Goal: Information Seeking & Learning: Learn about a topic

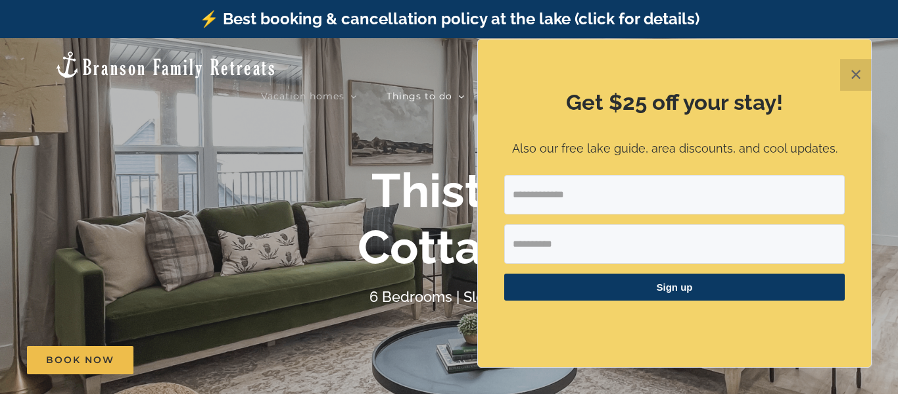
click at [859, 76] on button "✕" at bounding box center [856, 75] width 32 height 32
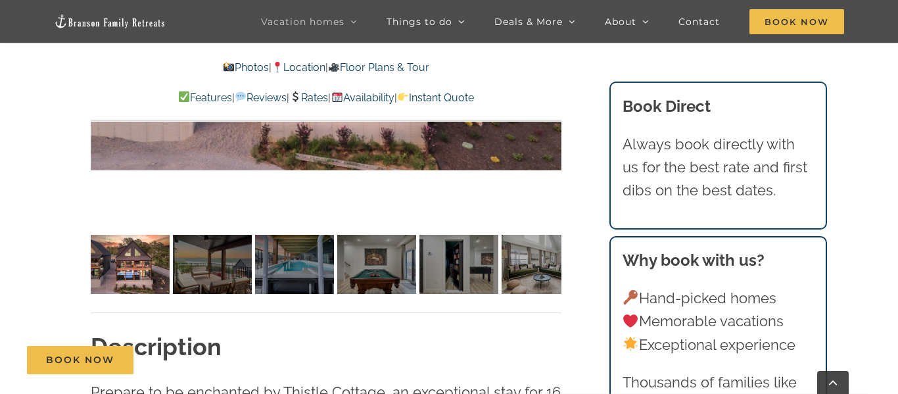
scroll to position [1095, 0]
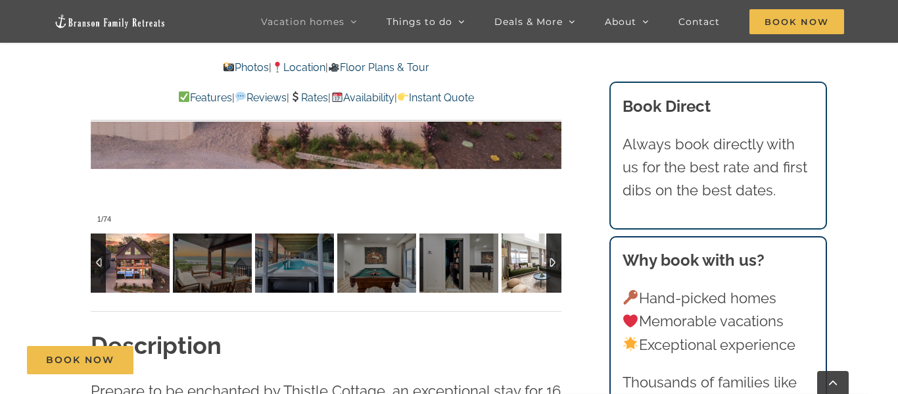
click at [519, 272] on img at bounding box center [541, 262] width 79 height 59
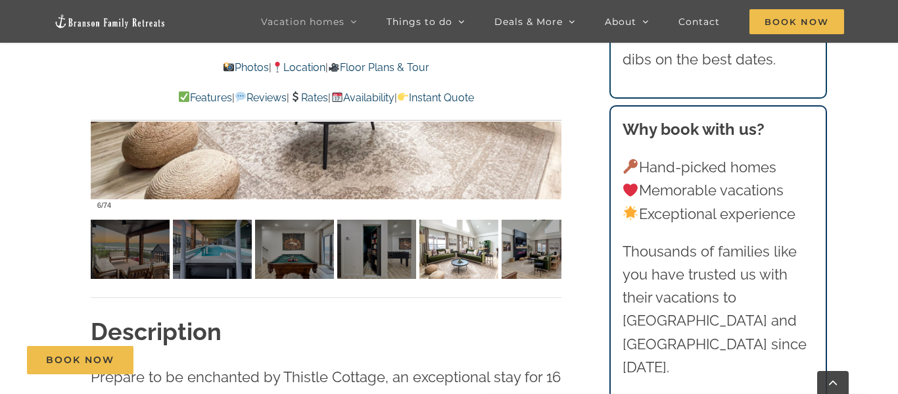
scroll to position [1106, 0]
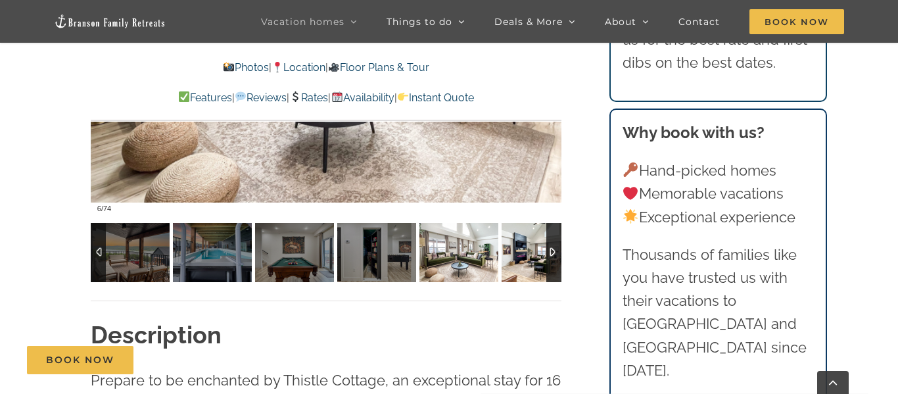
click at [528, 258] on img at bounding box center [541, 252] width 79 height 59
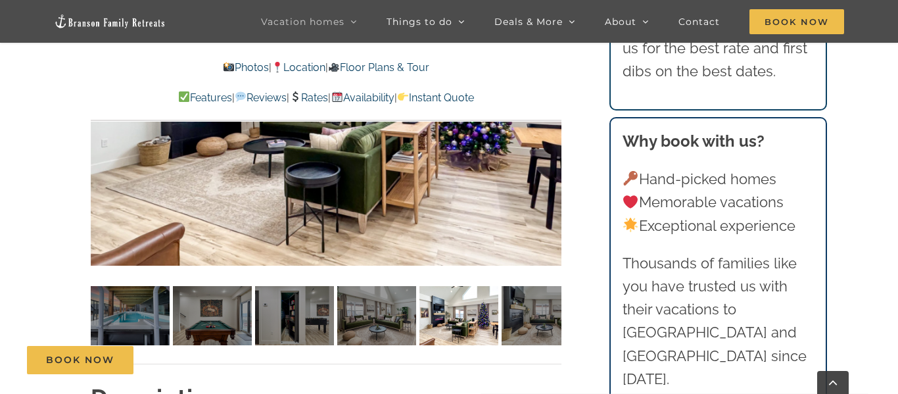
scroll to position [1062, 0]
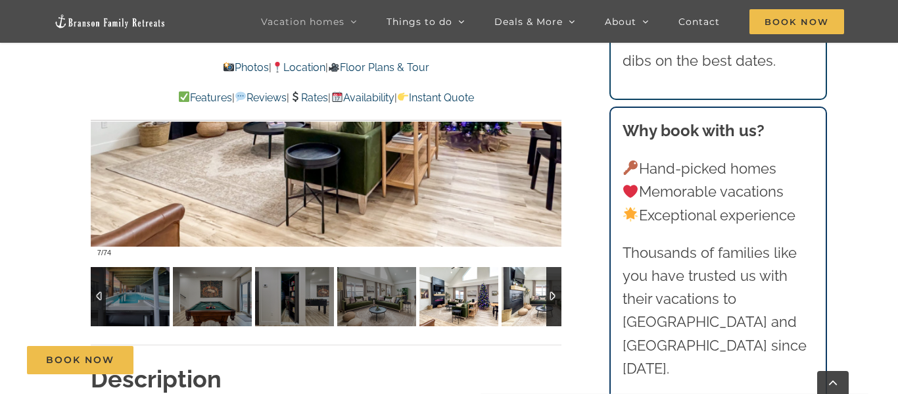
click at [532, 300] on img at bounding box center [541, 296] width 79 height 59
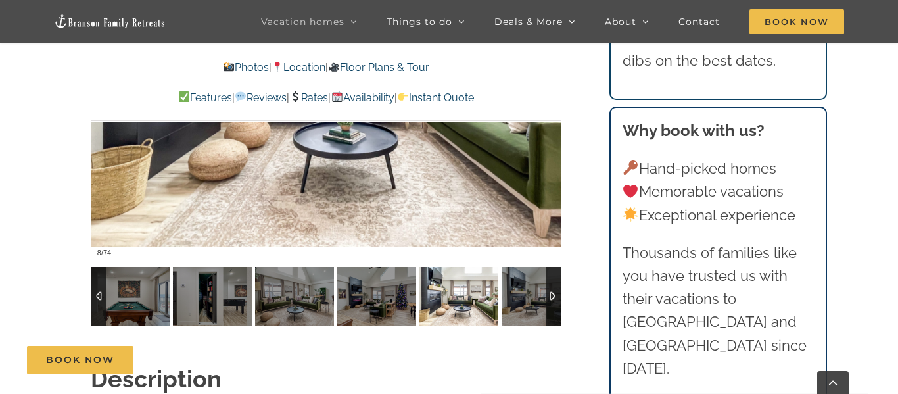
click at [554, 298] on div at bounding box center [553, 296] width 15 height 59
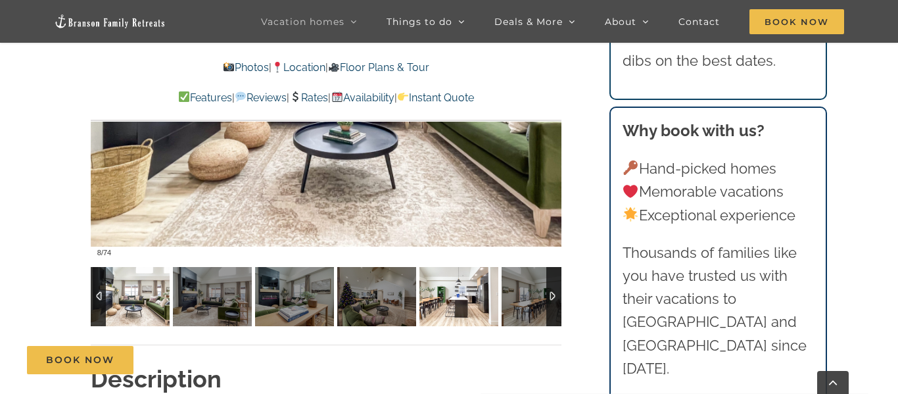
click at [463, 306] on img at bounding box center [458, 296] width 79 height 59
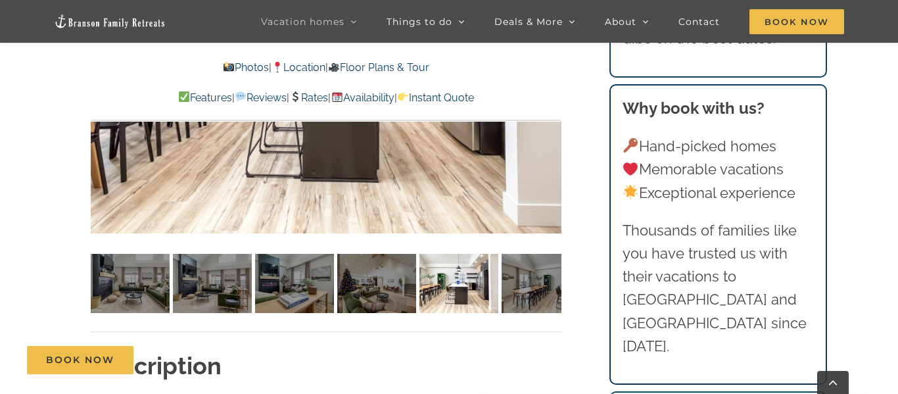
scroll to position [1081, 0]
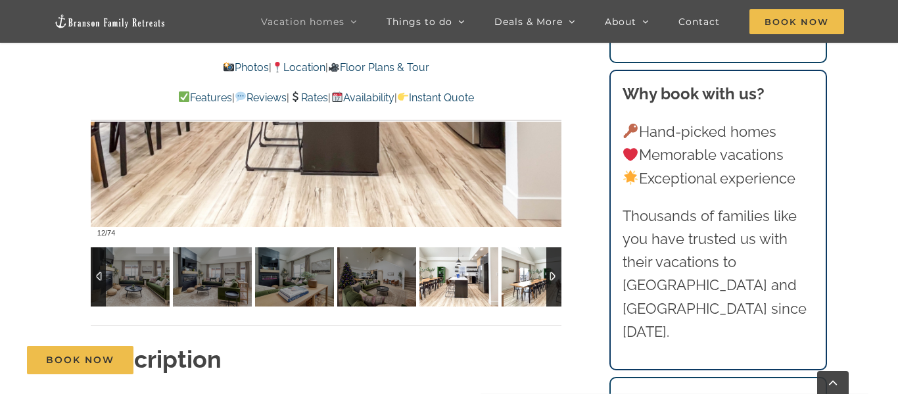
click at [544, 287] on img at bounding box center [541, 276] width 79 height 59
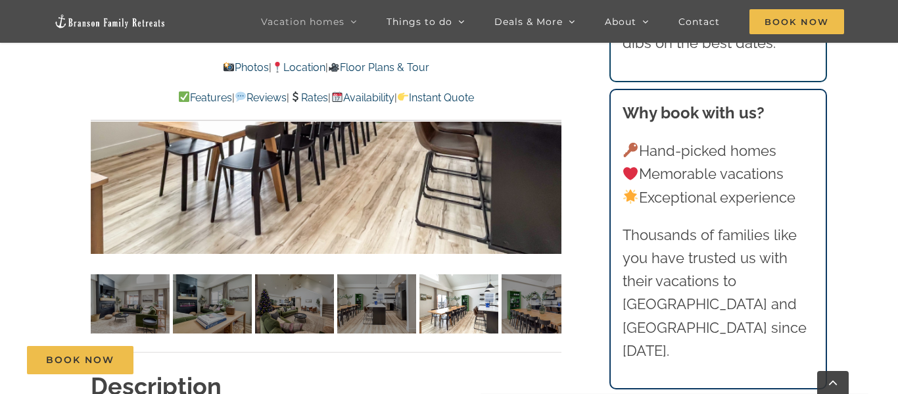
scroll to position [1136, 0]
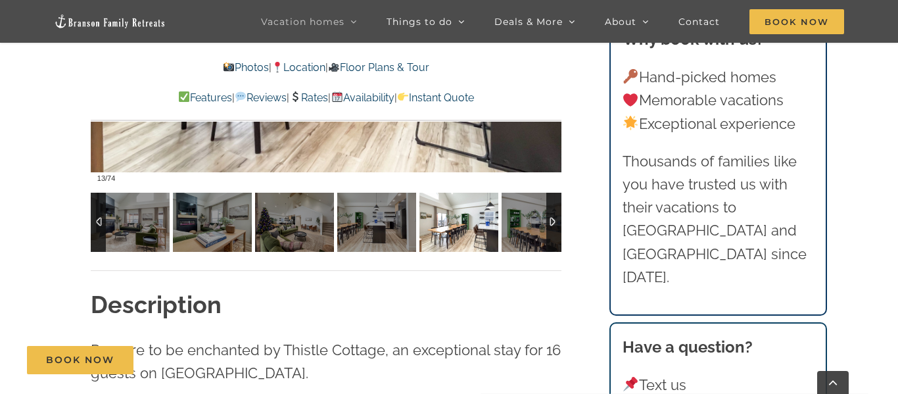
click at [554, 222] on div at bounding box center [553, 222] width 15 height 59
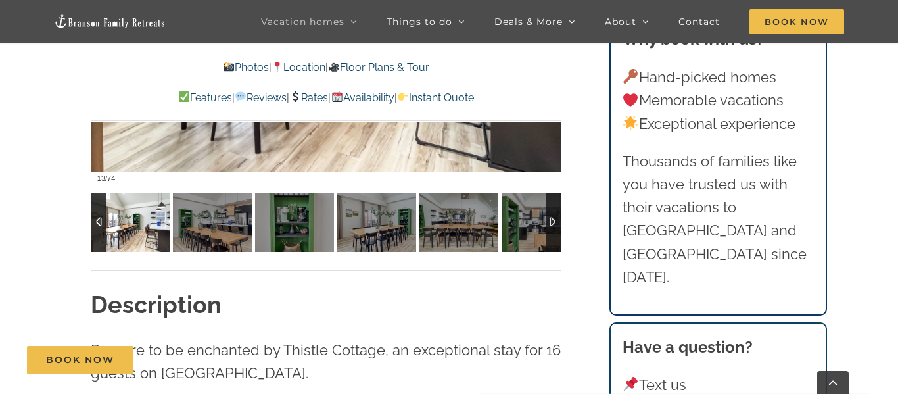
click at [555, 225] on div at bounding box center [553, 222] width 15 height 59
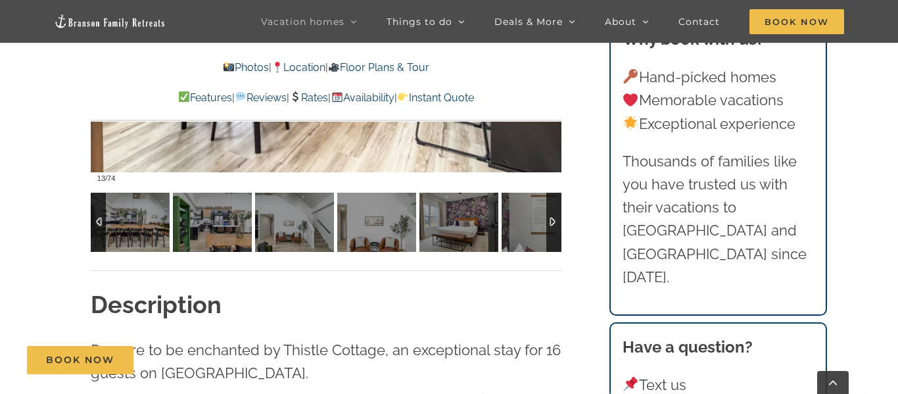
click at [555, 226] on div at bounding box center [553, 222] width 15 height 59
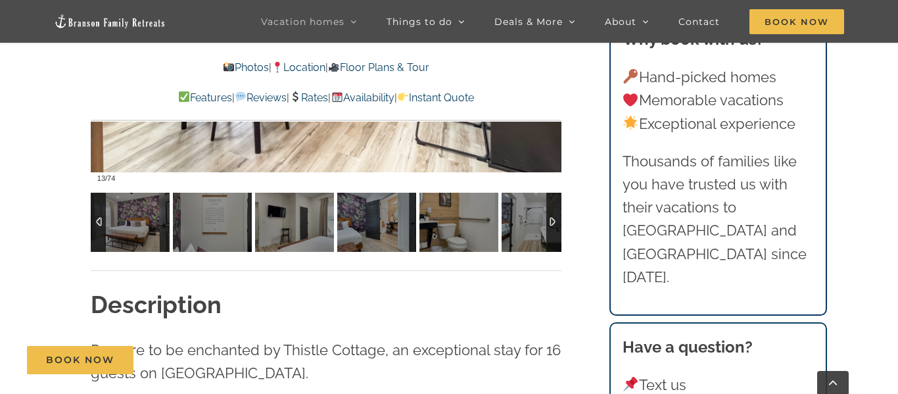
click at [555, 226] on div at bounding box center [553, 222] width 15 height 59
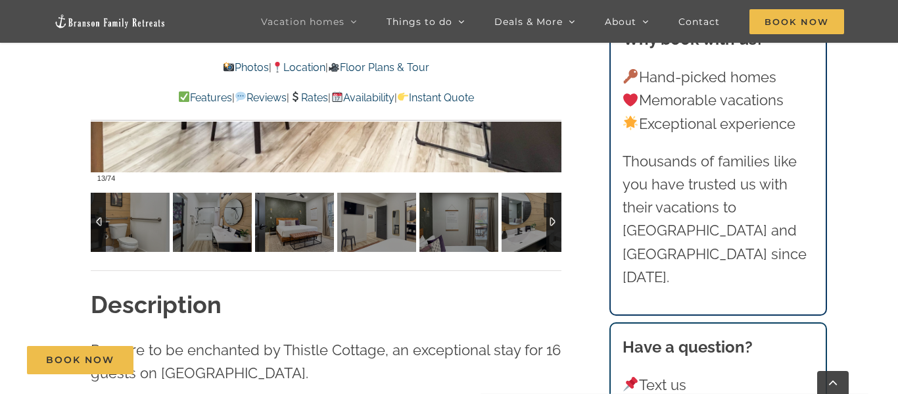
click at [555, 226] on div at bounding box center [553, 222] width 15 height 59
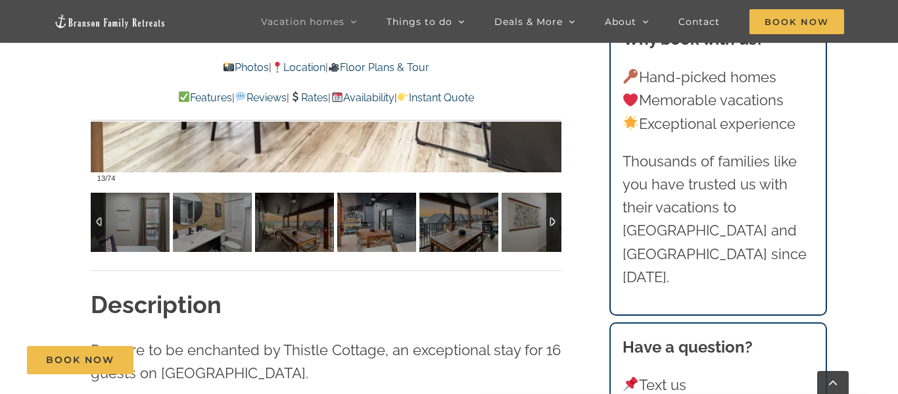
click at [556, 227] on div at bounding box center [553, 222] width 15 height 59
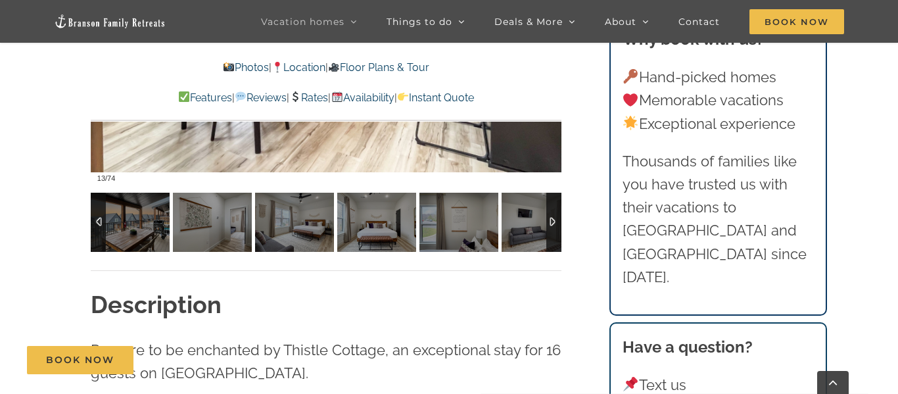
click at [556, 228] on div at bounding box center [553, 222] width 15 height 59
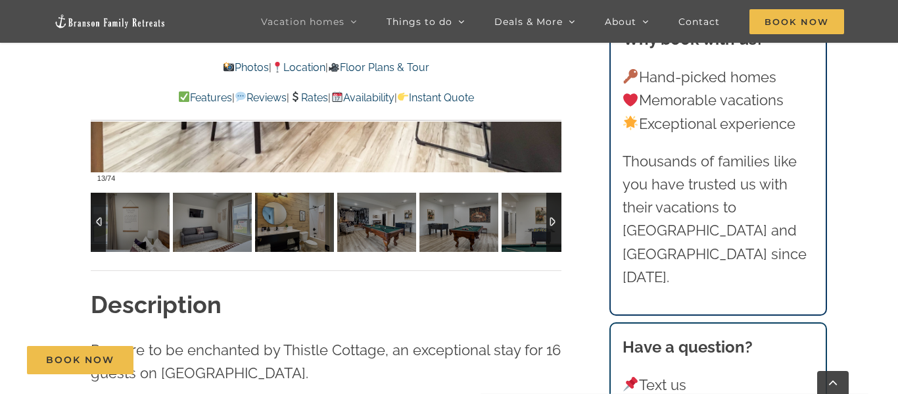
click at [556, 228] on div at bounding box center [553, 222] width 15 height 59
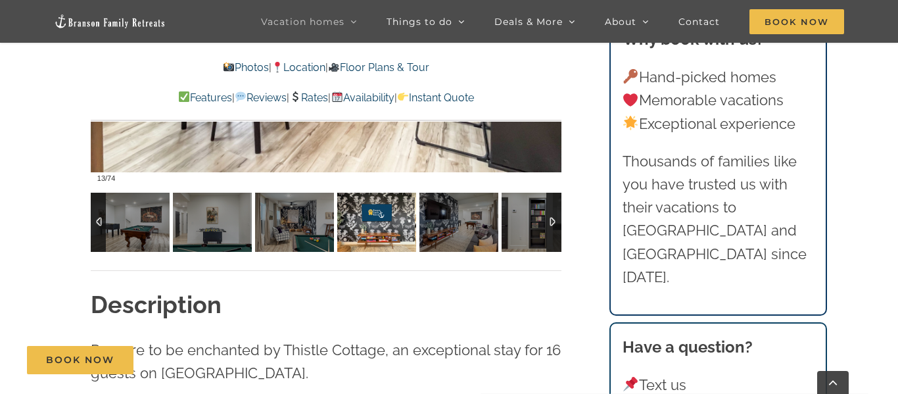
click at [371, 229] on img at bounding box center [376, 222] width 79 height 59
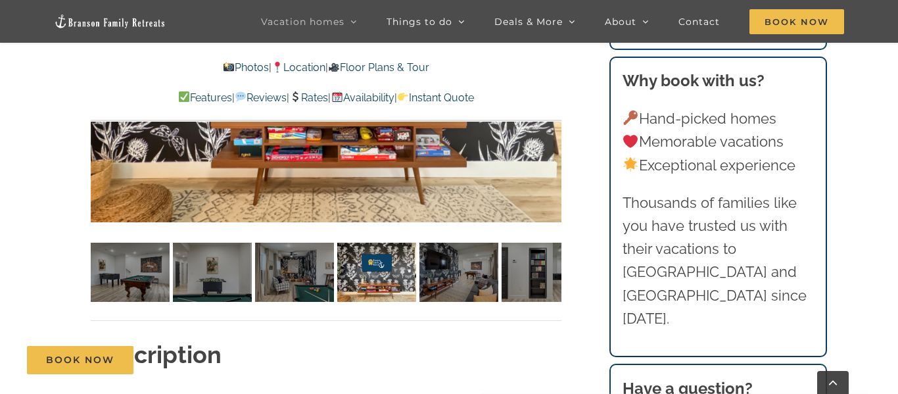
scroll to position [1084, 0]
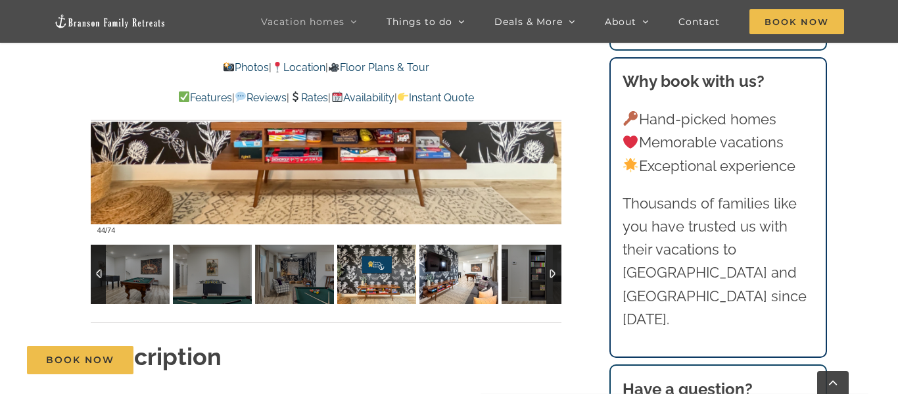
click at [467, 270] on img at bounding box center [458, 274] width 79 height 59
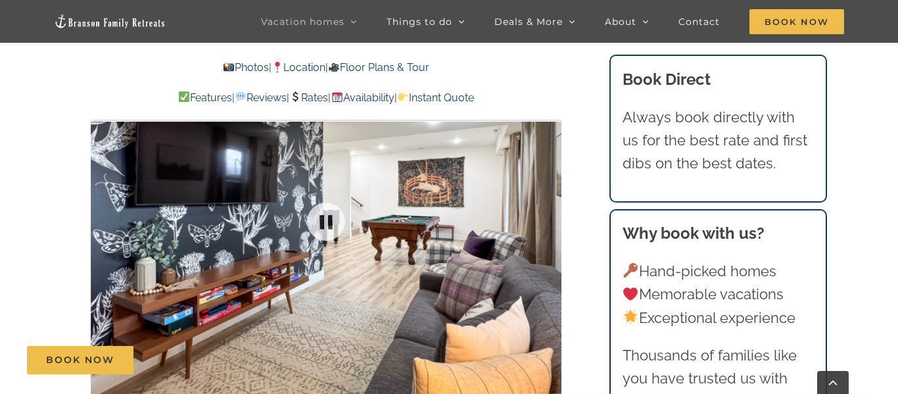
scroll to position [898, 0]
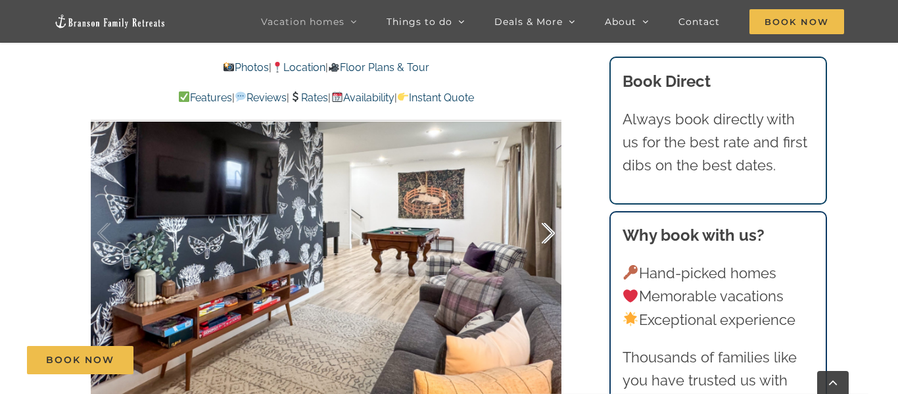
click at [547, 239] on div at bounding box center [534, 234] width 41 height 82
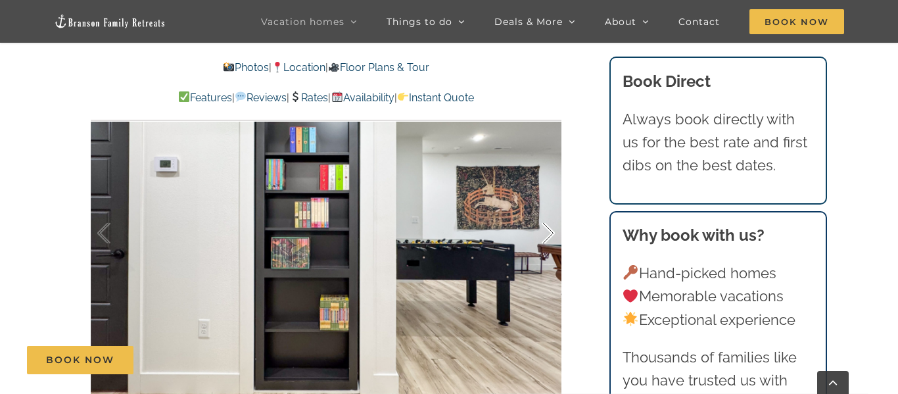
click at [548, 241] on div at bounding box center [534, 234] width 41 height 82
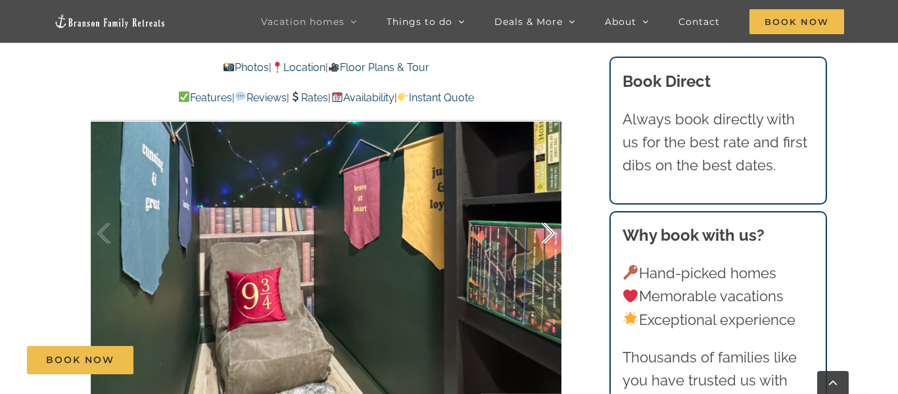
click at [550, 239] on div at bounding box center [534, 234] width 41 height 82
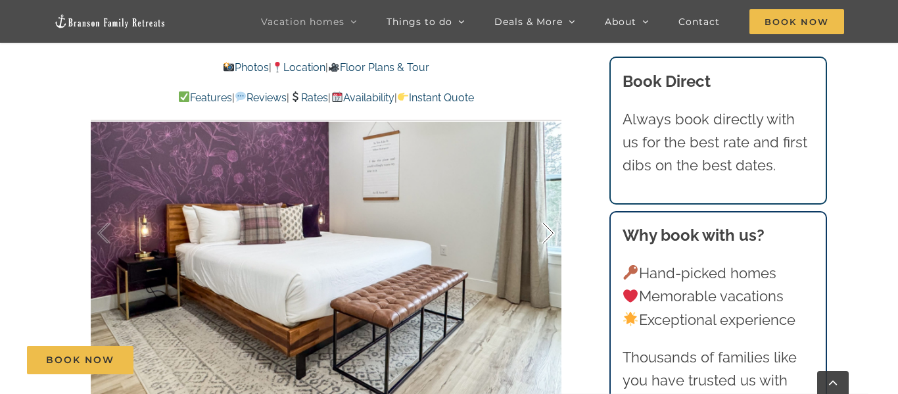
click at [552, 241] on div at bounding box center [534, 234] width 41 height 82
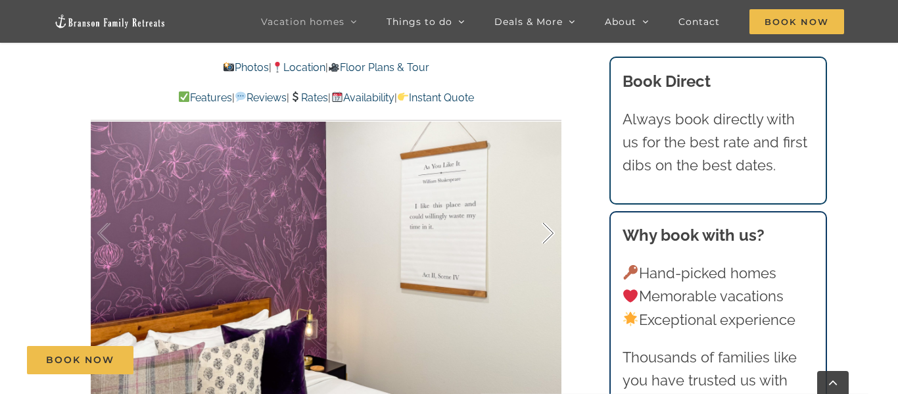
click at [549, 235] on div at bounding box center [534, 234] width 41 height 82
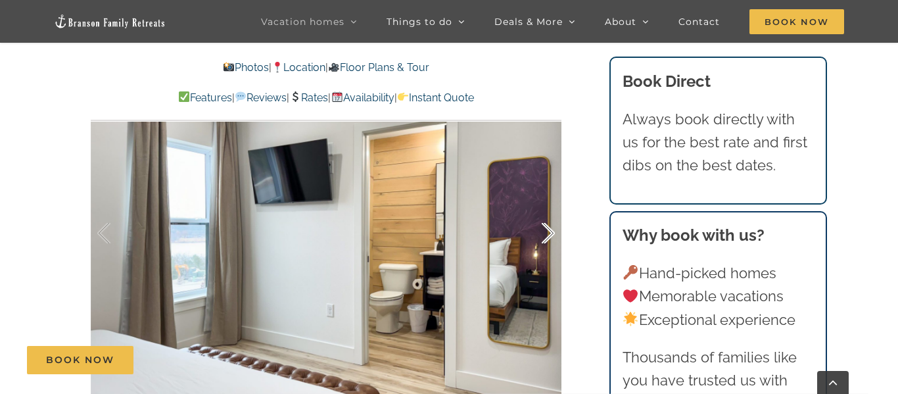
click at [550, 237] on div at bounding box center [534, 234] width 41 height 82
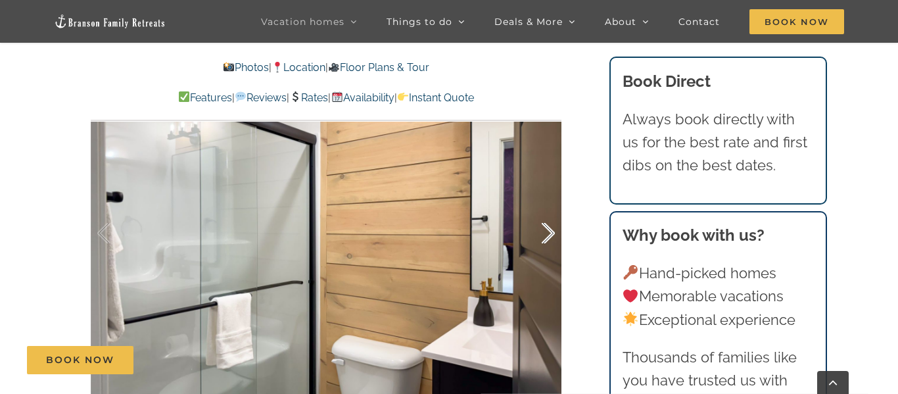
click at [550, 238] on div at bounding box center [534, 234] width 41 height 82
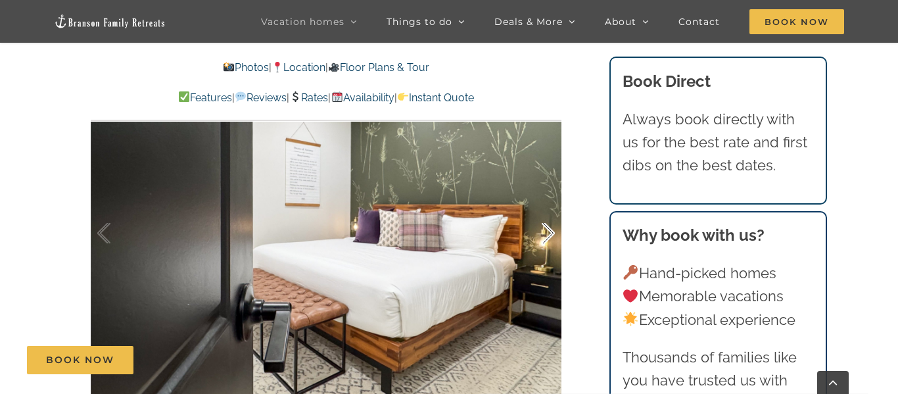
click at [550, 238] on div at bounding box center [534, 234] width 41 height 82
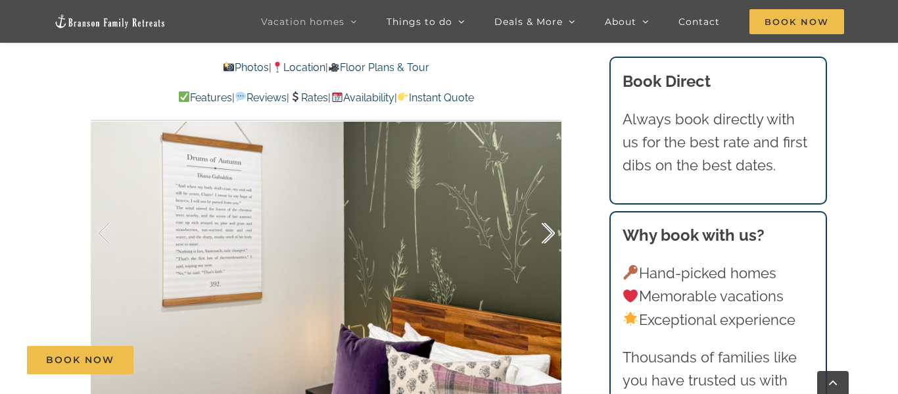
click at [550, 238] on div at bounding box center [534, 234] width 41 height 82
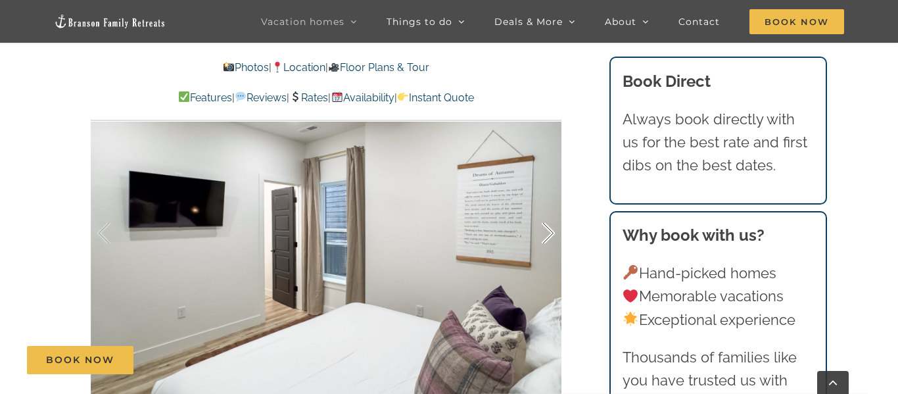
click at [550, 238] on div at bounding box center [534, 234] width 41 height 82
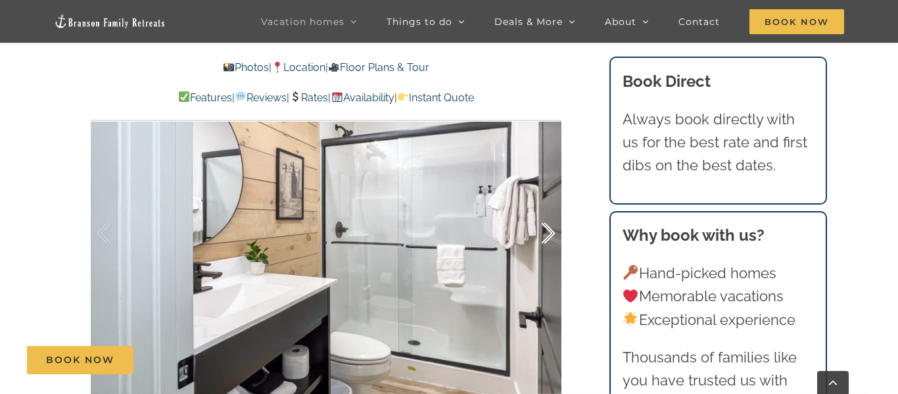
click at [550, 238] on div at bounding box center [534, 234] width 41 height 82
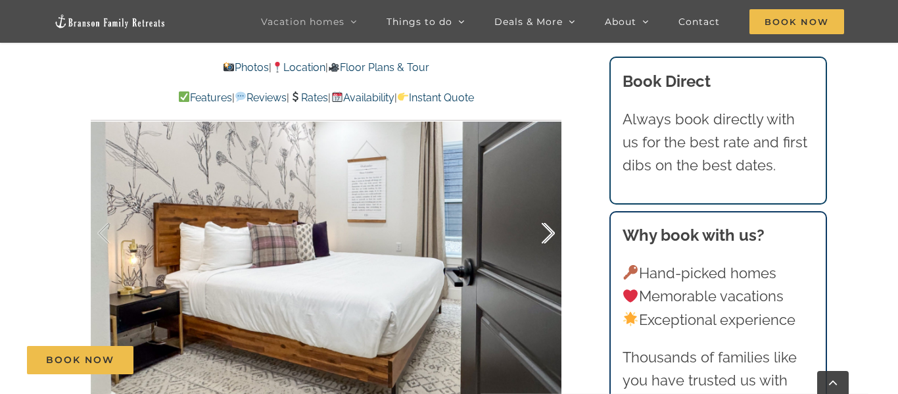
click at [550, 238] on div at bounding box center [534, 234] width 41 height 82
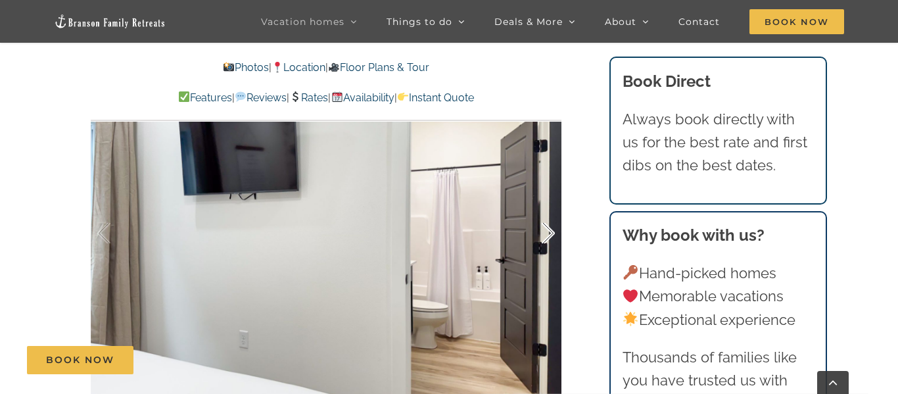
click at [550, 238] on div at bounding box center [534, 234] width 41 height 82
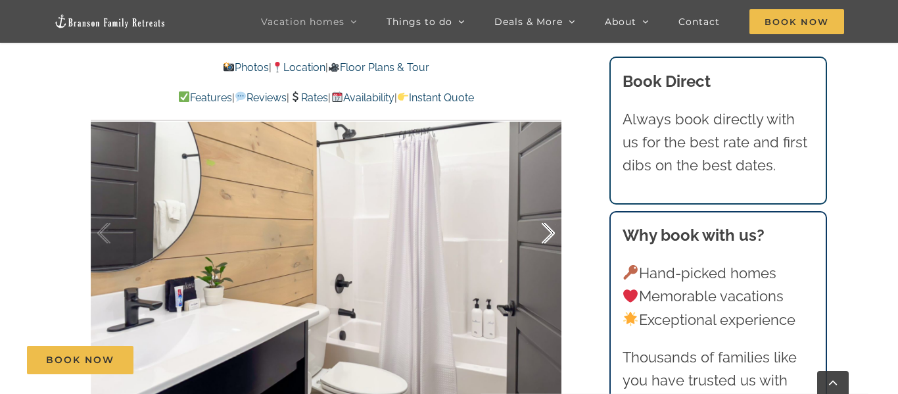
click at [550, 238] on div at bounding box center [534, 234] width 41 height 82
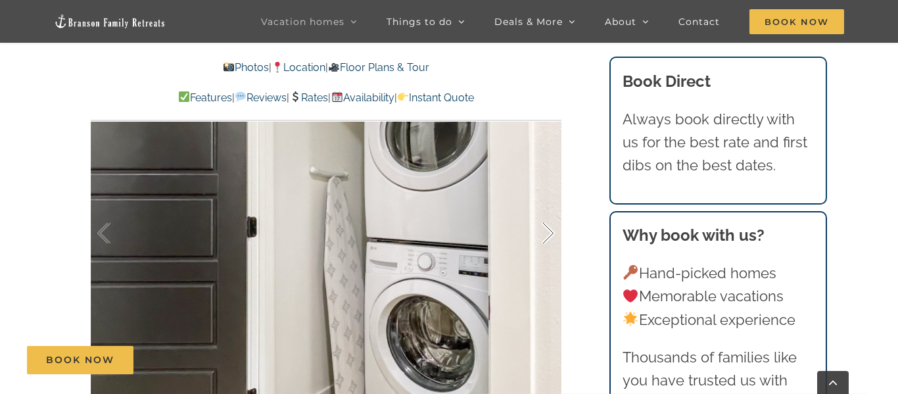
click at [550, 238] on div at bounding box center [534, 234] width 41 height 82
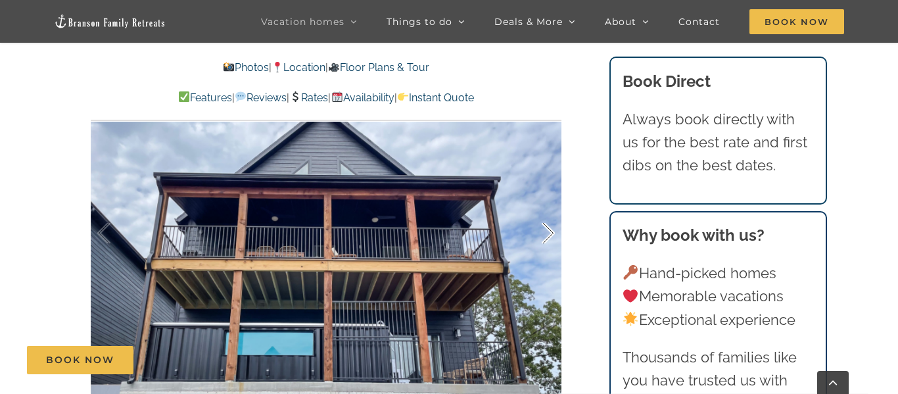
click at [550, 237] on div at bounding box center [534, 234] width 41 height 82
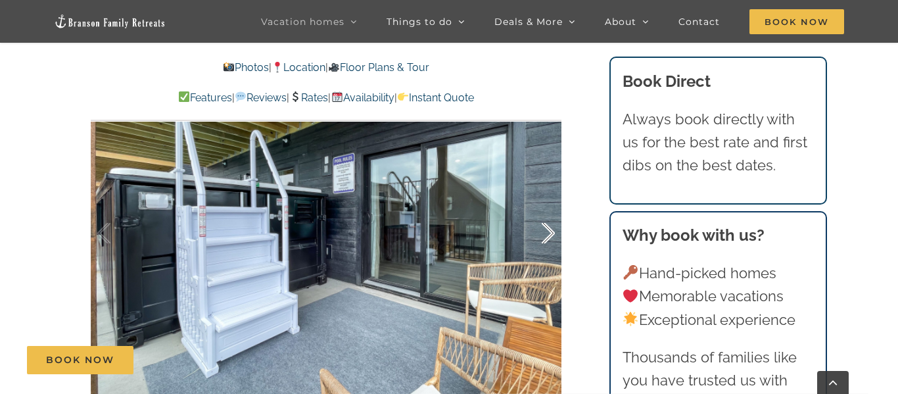
click at [550, 237] on div at bounding box center [534, 234] width 41 height 82
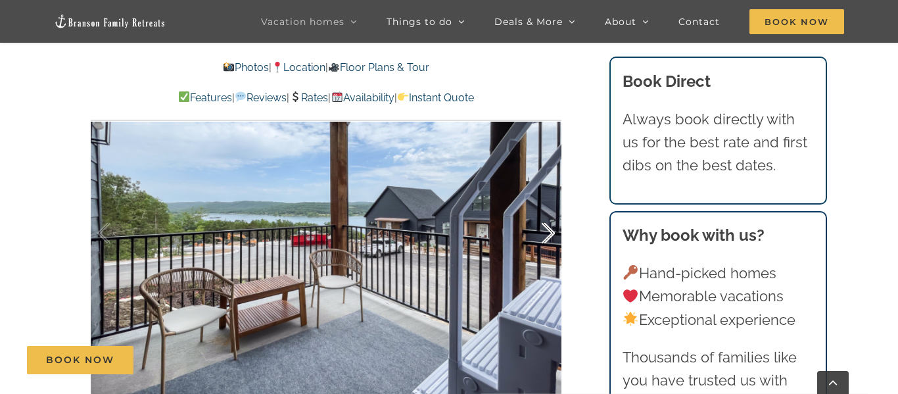
click at [550, 237] on div at bounding box center [534, 234] width 41 height 82
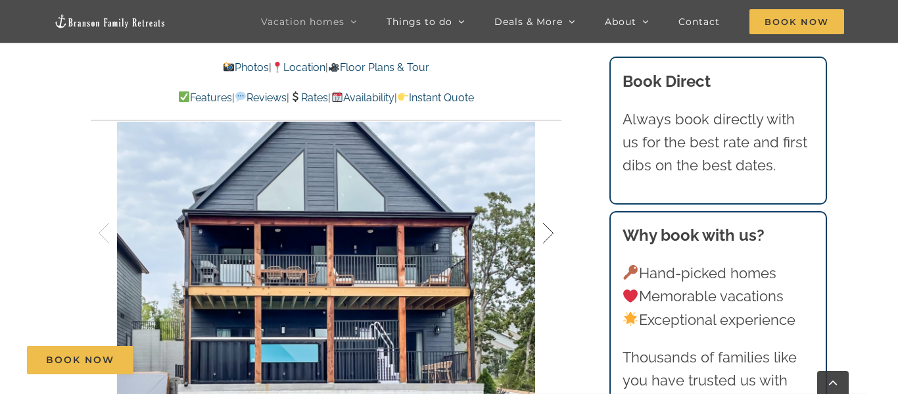
click at [550, 237] on div at bounding box center [534, 234] width 41 height 82
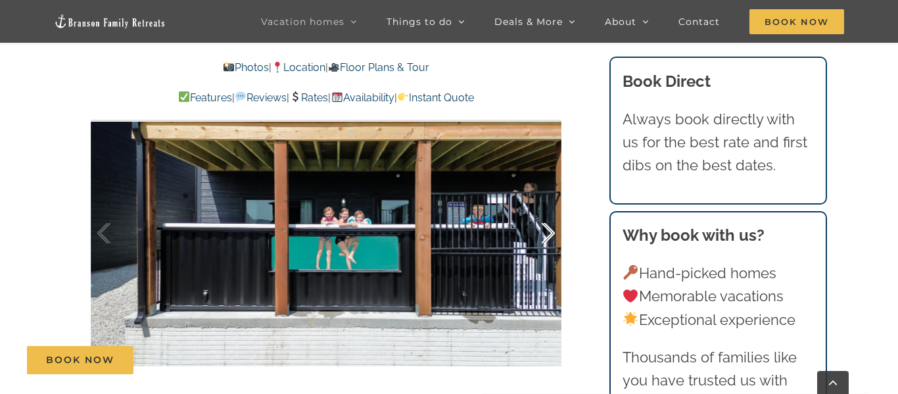
click at [547, 235] on div at bounding box center [534, 234] width 41 height 82
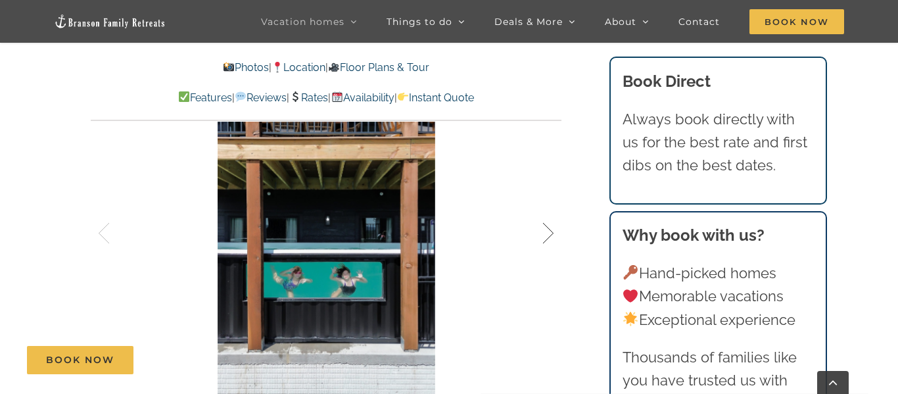
click at [548, 234] on div at bounding box center [534, 234] width 41 height 82
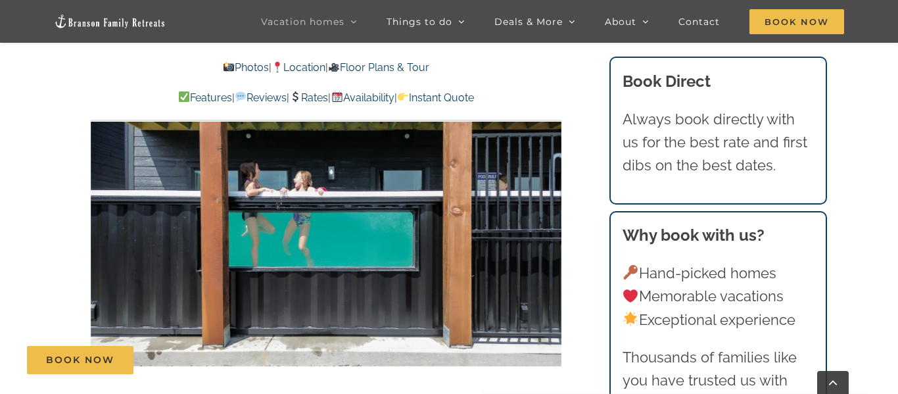
click at [554, 234] on div at bounding box center [574, 234] width 41 height 82
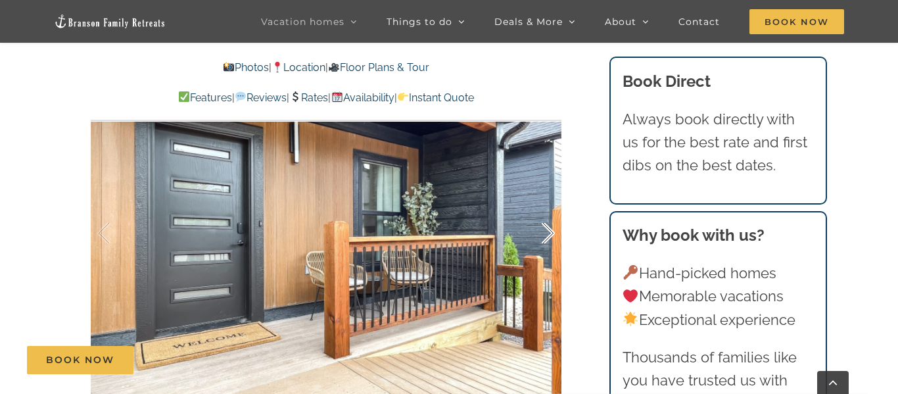
click at [548, 234] on div at bounding box center [534, 234] width 41 height 82
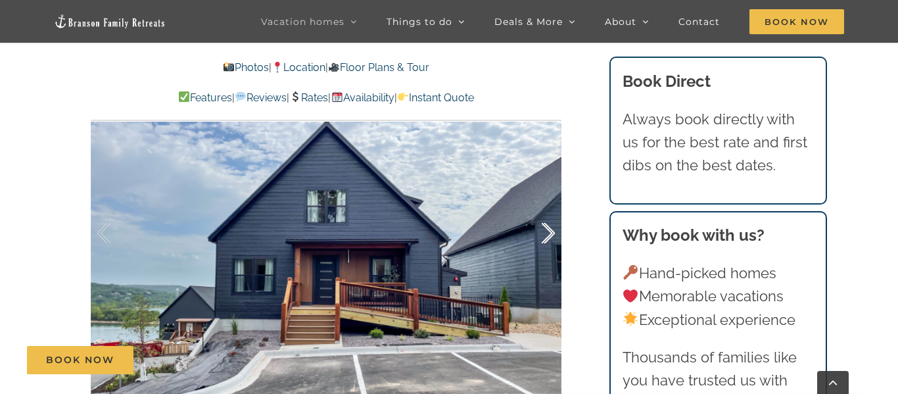
click at [547, 234] on div at bounding box center [534, 234] width 41 height 82
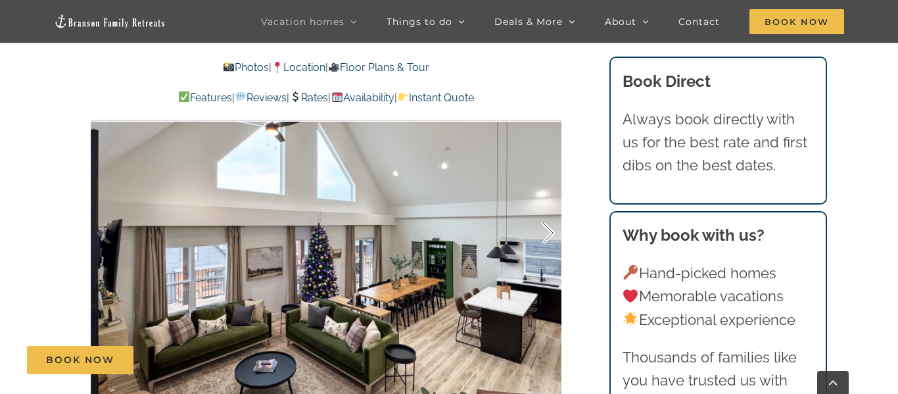
click at [547, 234] on div at bounding box center [534, 234] width 41 height 82
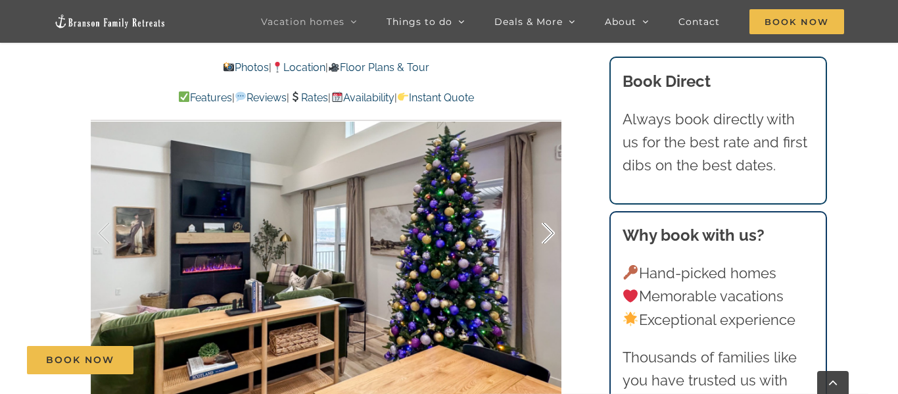
click at [547, 234] on div at bounding box center [534, 234] width 41 height 82
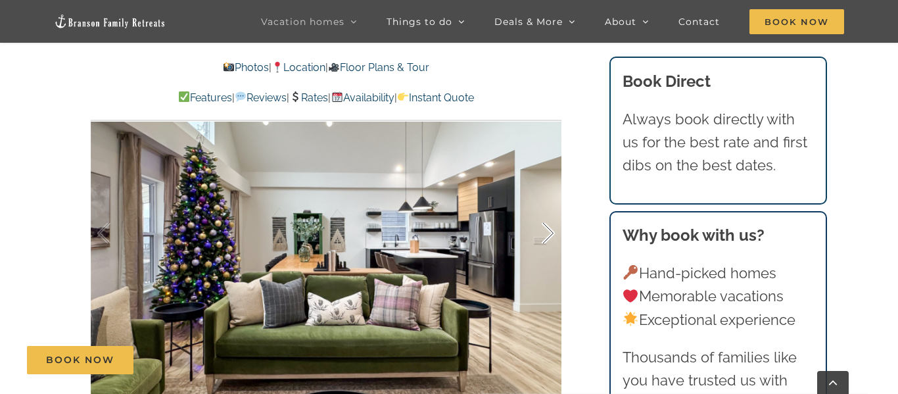
click at [547, 234] on div at bounding box center [534, 234] width 41 height 82
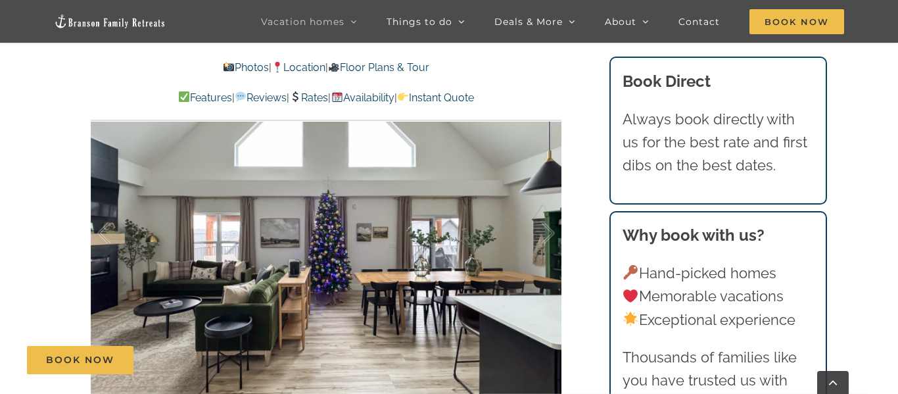
click at [304, 68] on link "Location" at bounding box center [299, 67] width 54 height 12
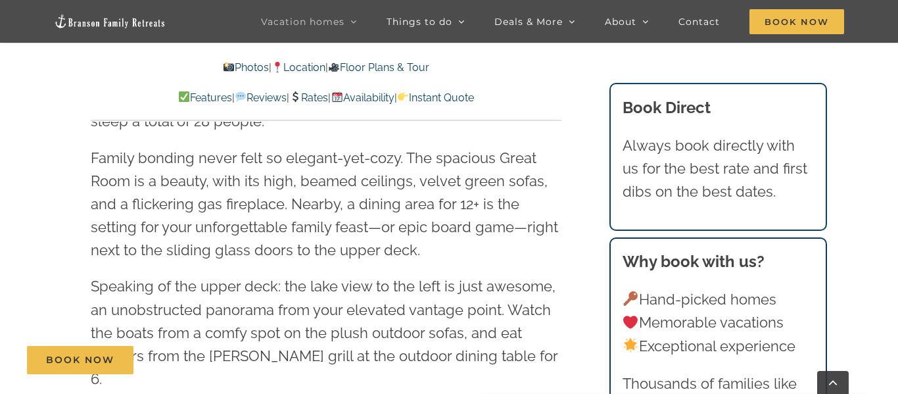
scroll to position [1266, 0]
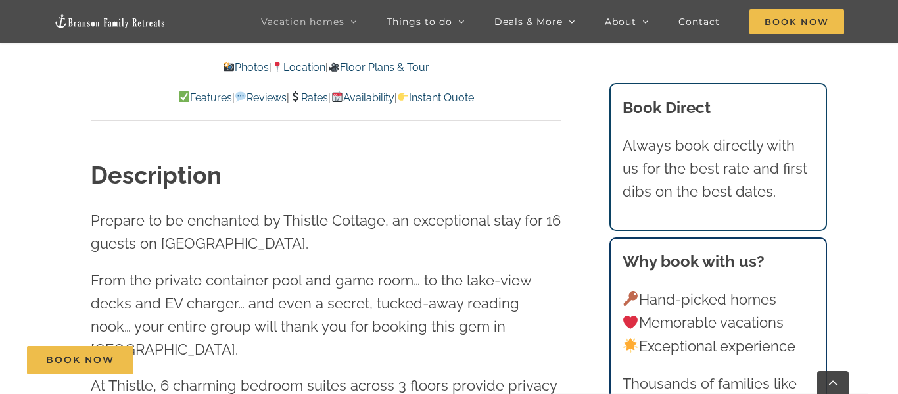
click at [299, 65] on link "Location" at bounding box center [299, 67] width 54 height 12
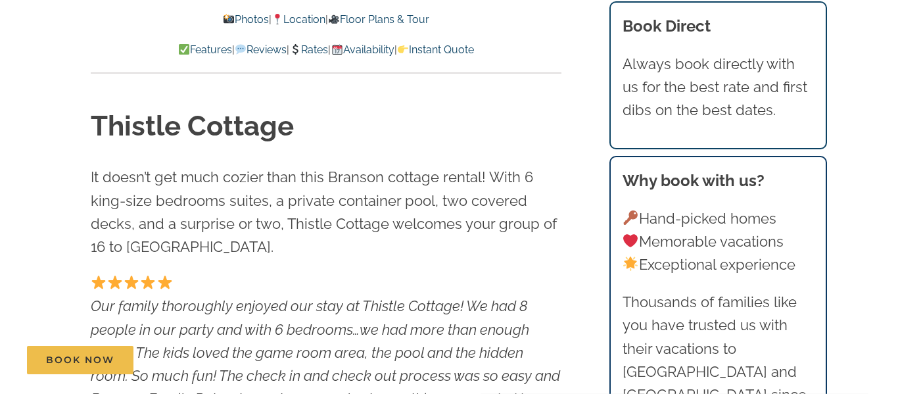
scroll to position [0, 0]
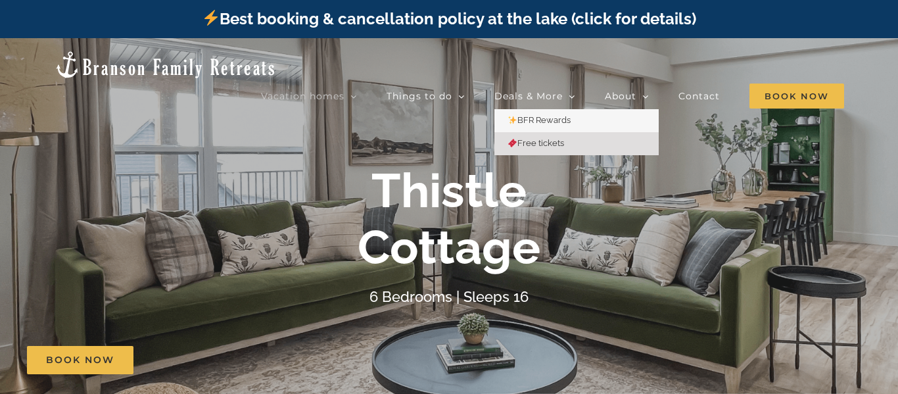
click at [539, 138] on span "Free tickets" at bounding box center [536, 143] width 57 height 10
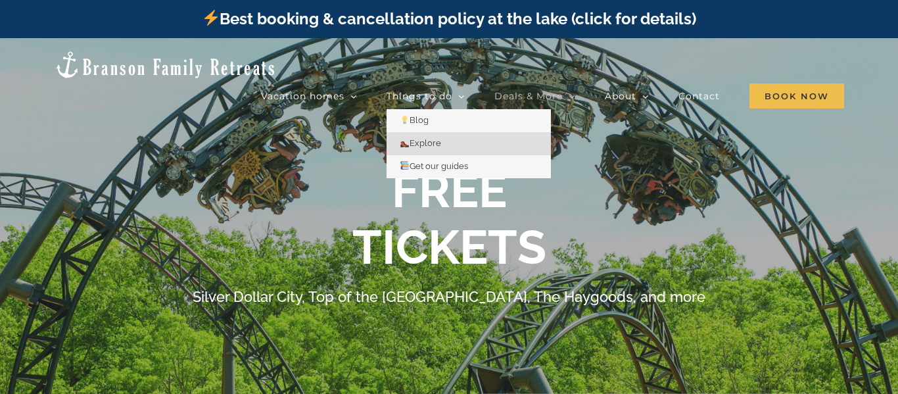
click at [428, 138] on span "Explore" at bounding box center [420, 143] width 41 height 10
